Goal: Information Seeking & Learning: Learn about a topic

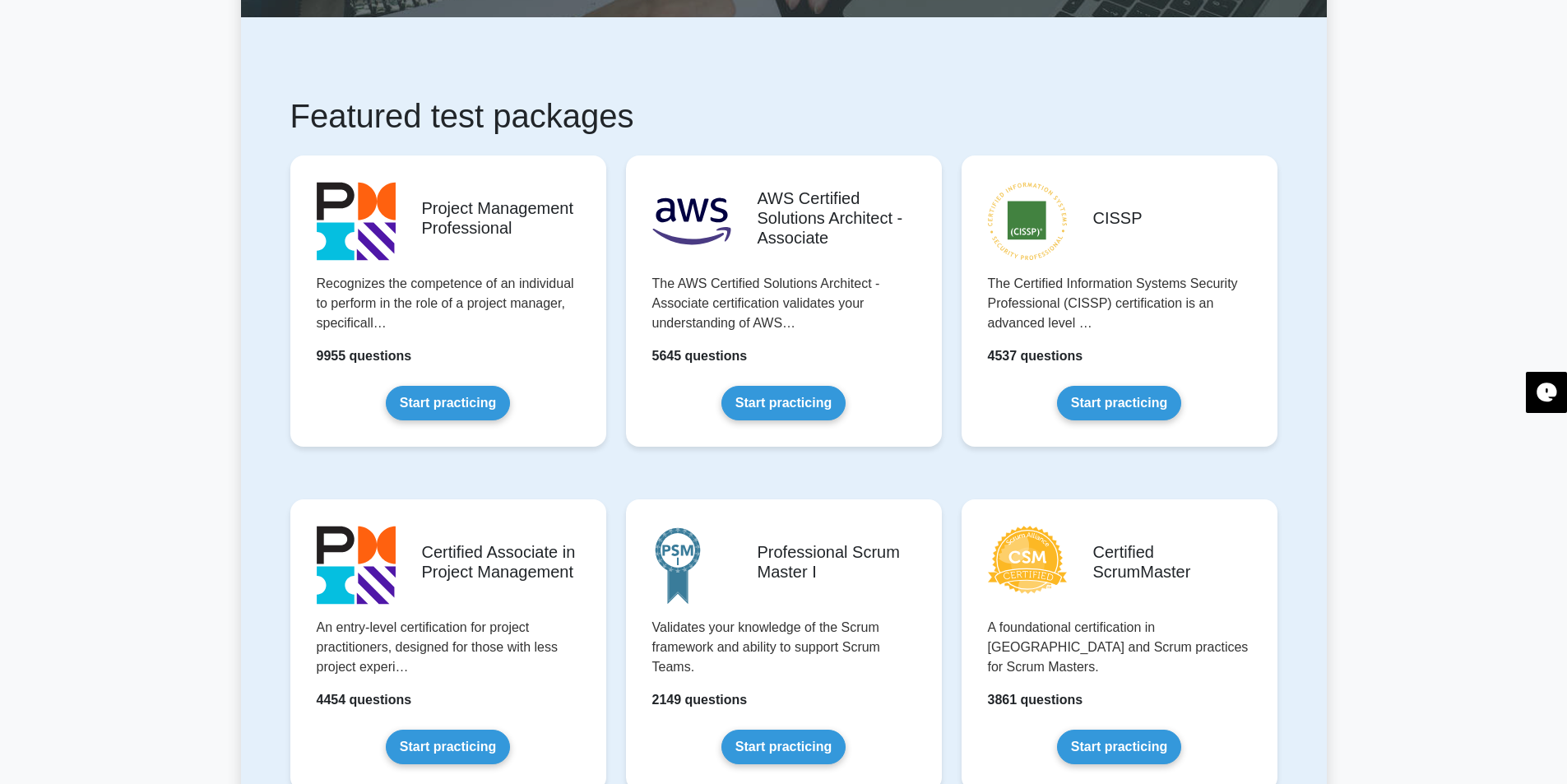
scroll to position [329, 0]
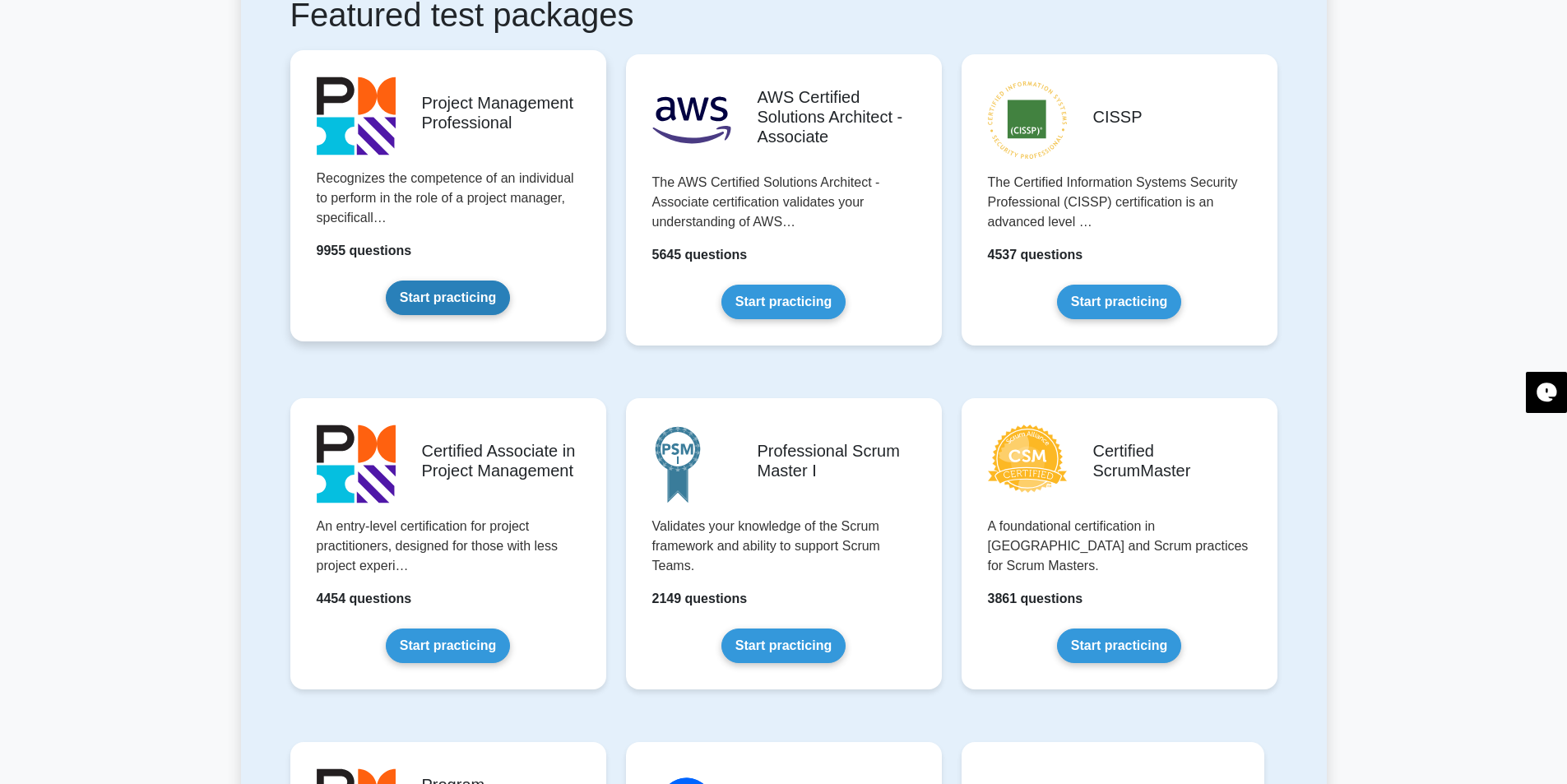
click at [449, 308] on link "Start practicing" at bounding box center [448, 297] width 124 height 35
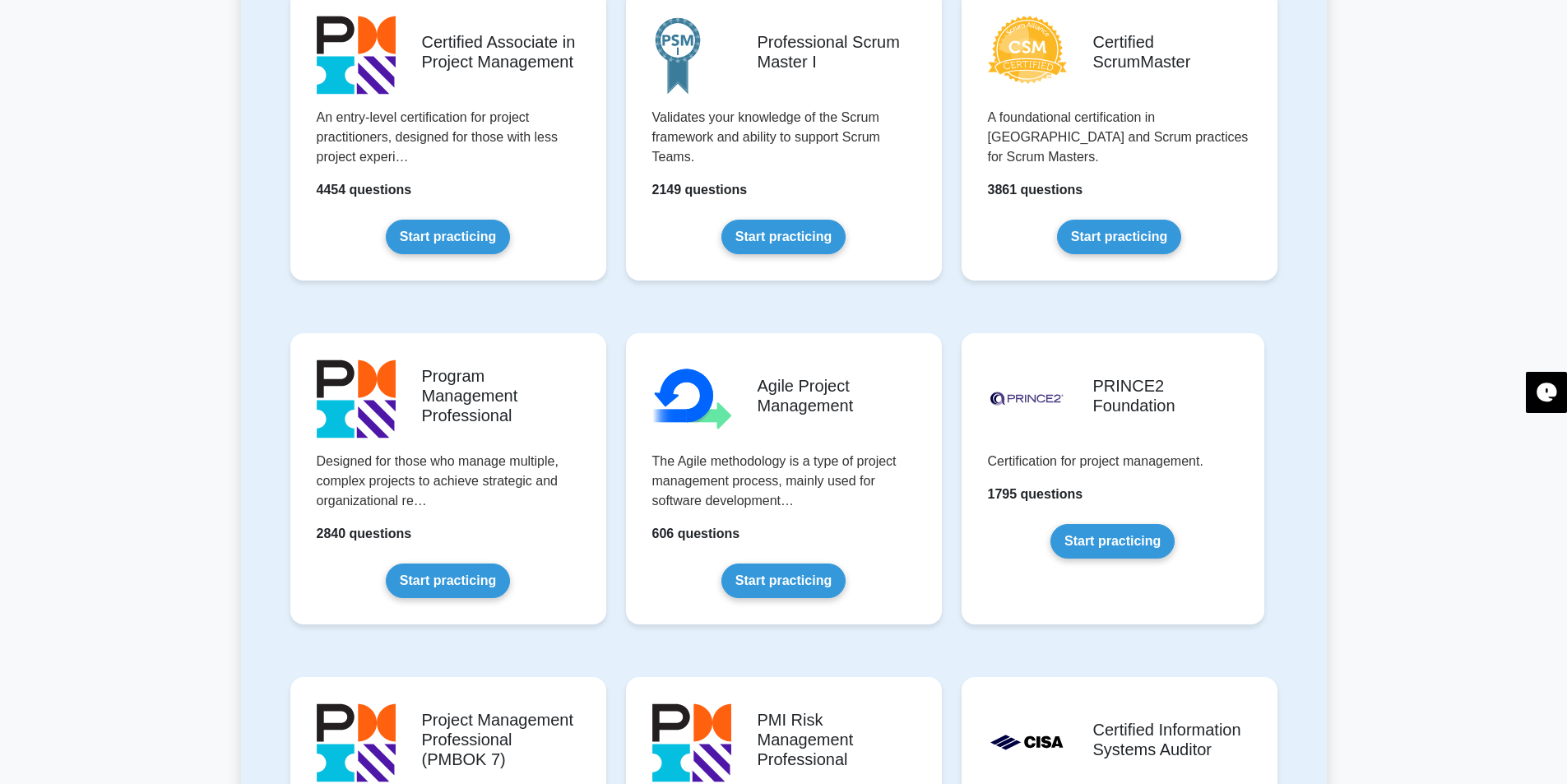
scroll to position [740, 0]
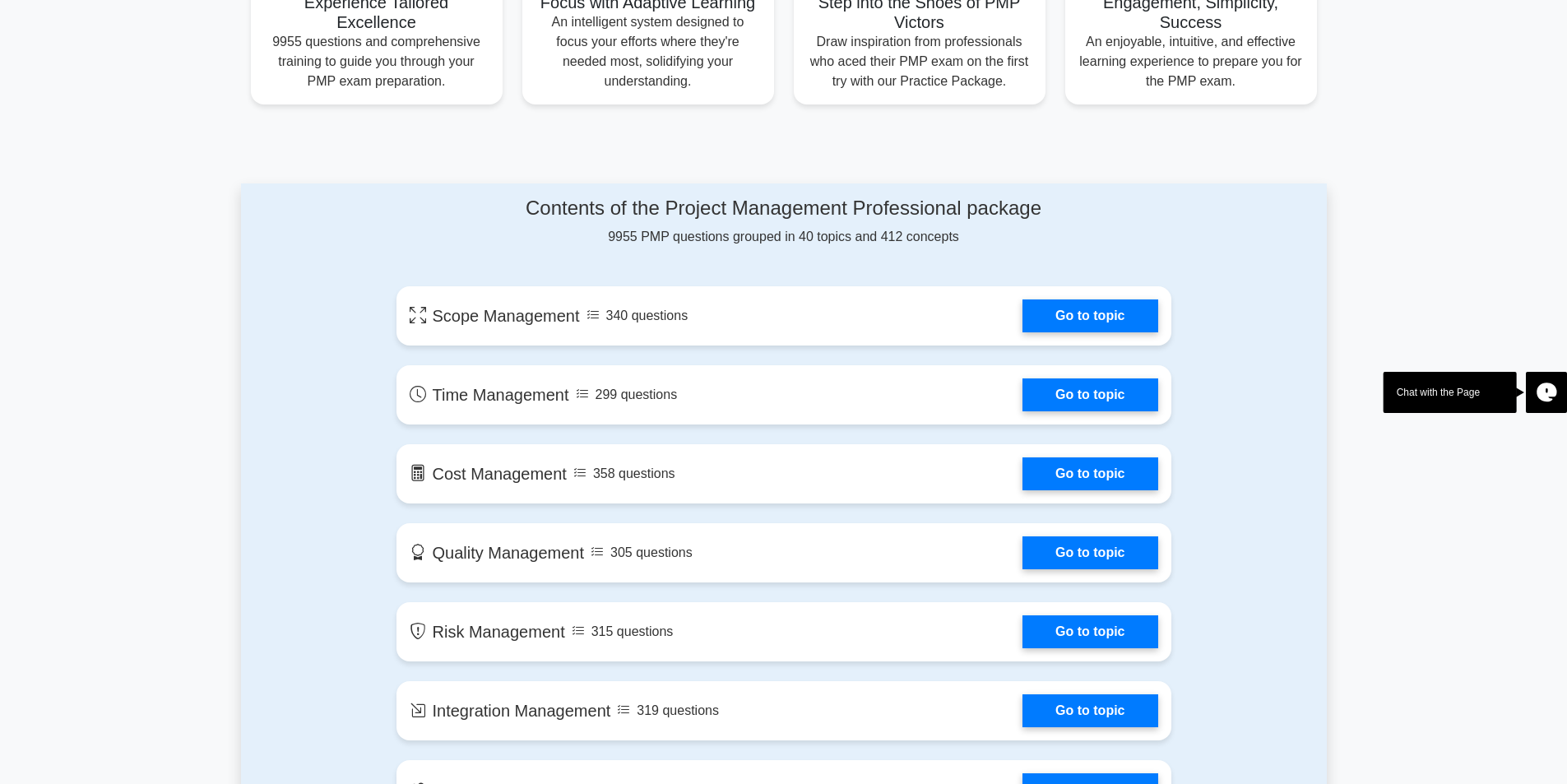
scroll to position [740, 0]
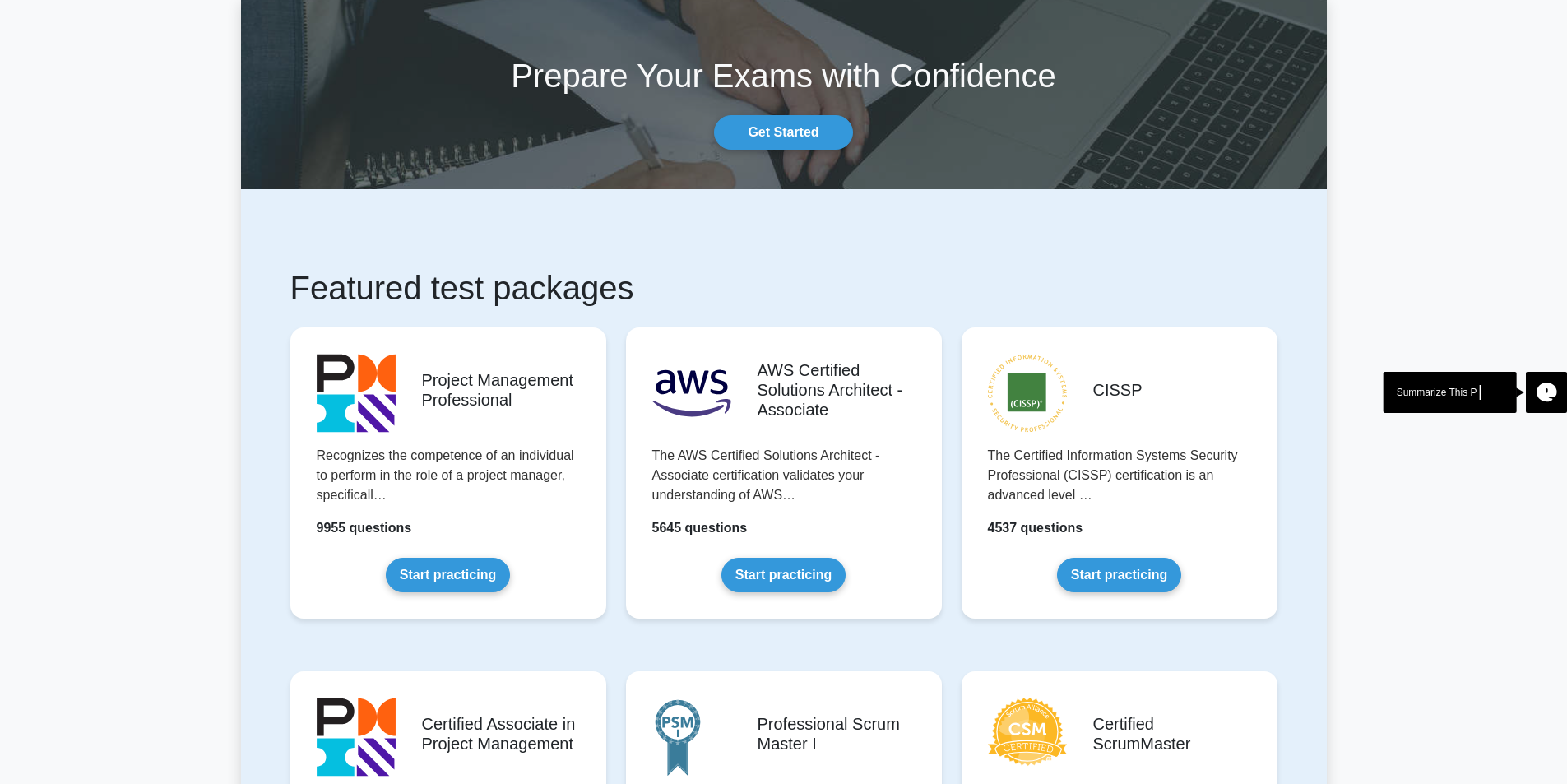
scroll to position [82, 0]
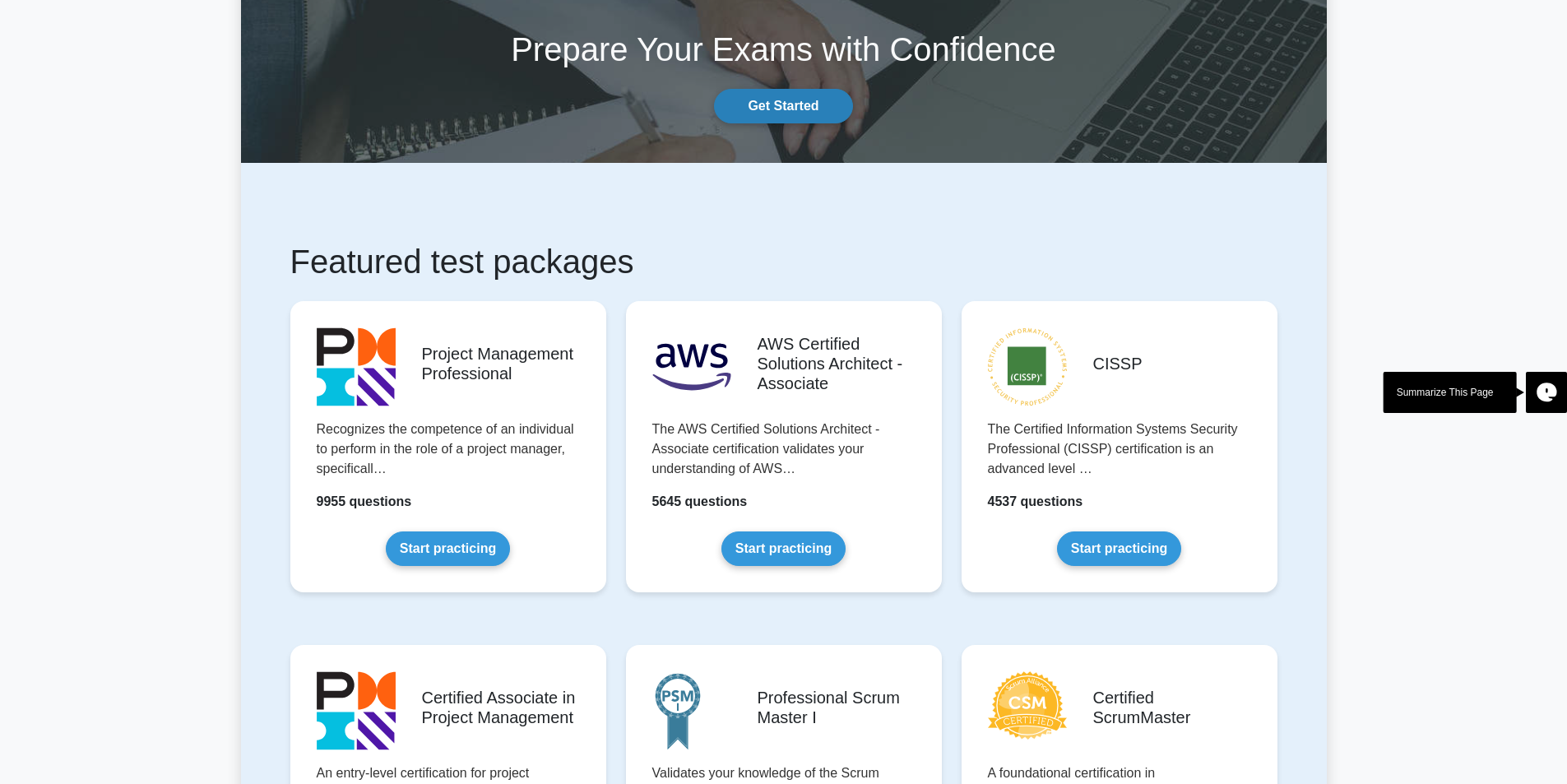
click at [795, 109] on link "Get Started" at bounding box center [784, 106] width 139 height 35
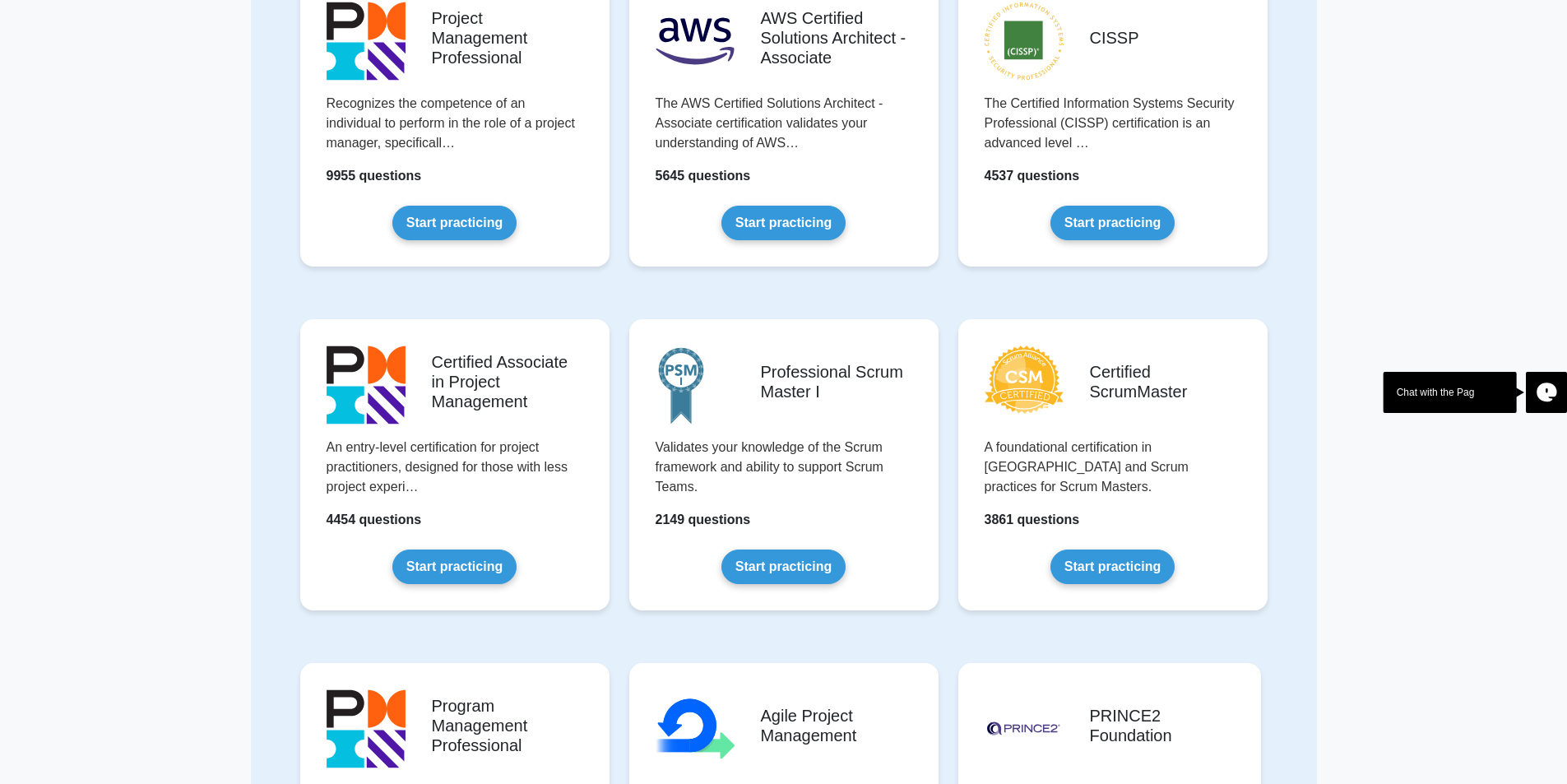
scroll to position [247, 0]
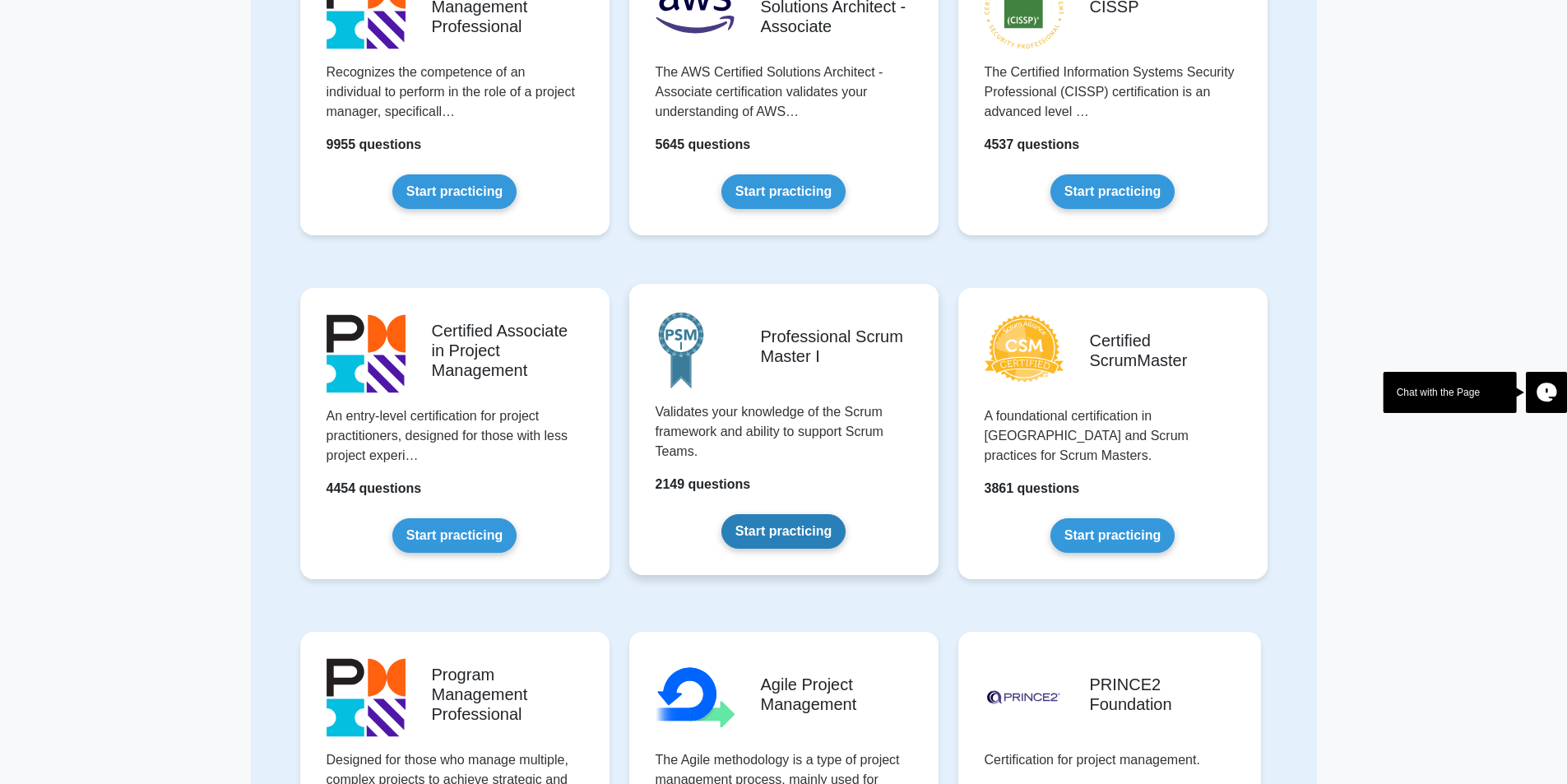
click at [762, 536] on link "Start practicing" at bounding box center [784, 531] width 124 height 35
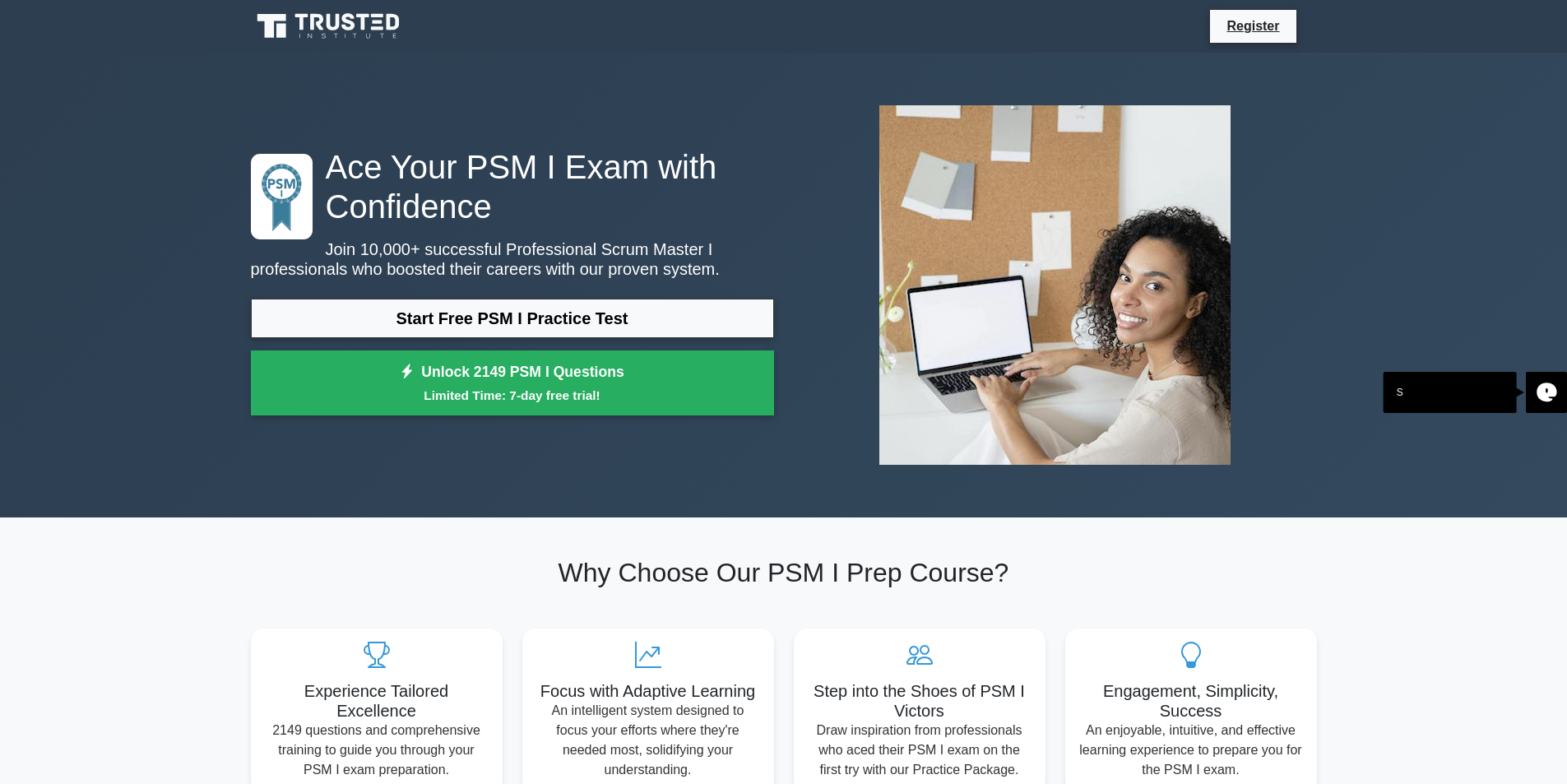
click at [562, 323] on link "Start Free PSM I Practice Test" at bounding box center [512, 318] width 523 height 40
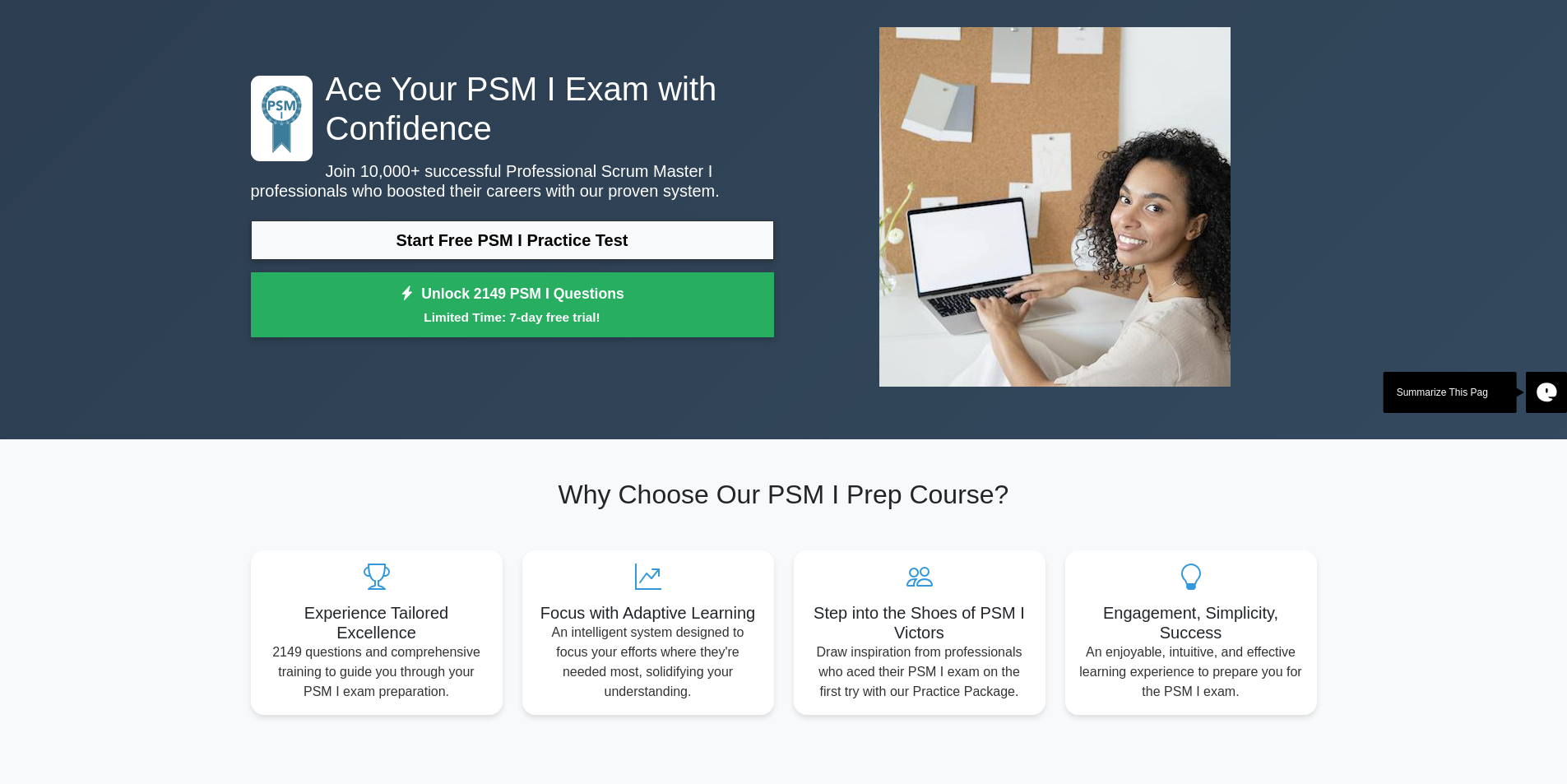
scroll to position [165, 0]
